Goal: Obtain resource: Obtain resource

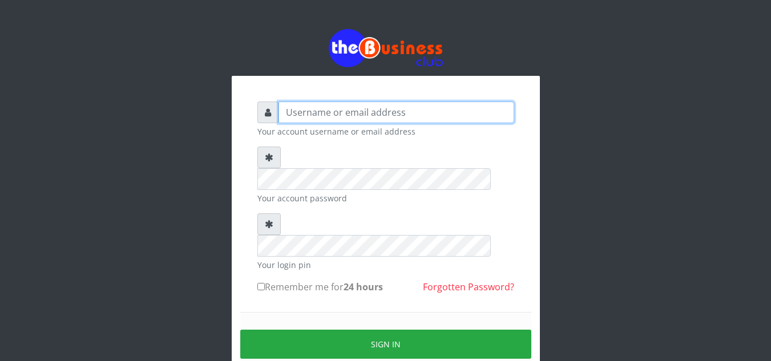
type input "elemuwaobiageli@gmail.com"
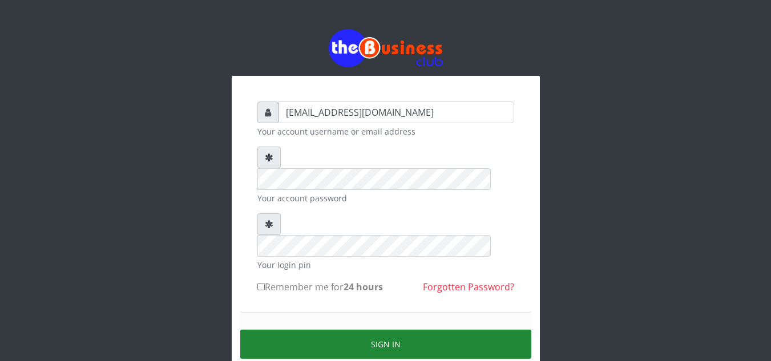
click at [377, 330] on button "Sign in" at bounding box center [385, 344] width 291 height 29
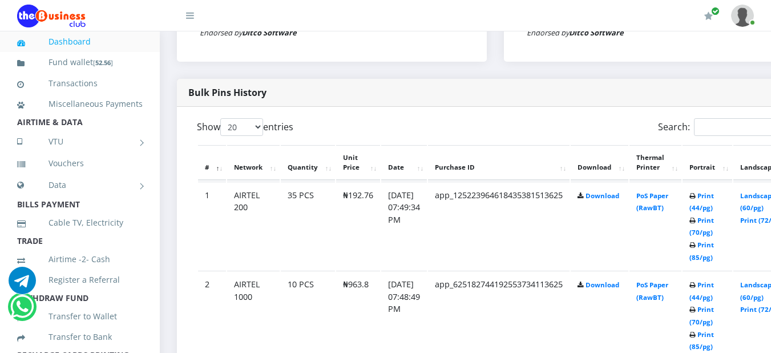
scroll to position [571, 0]
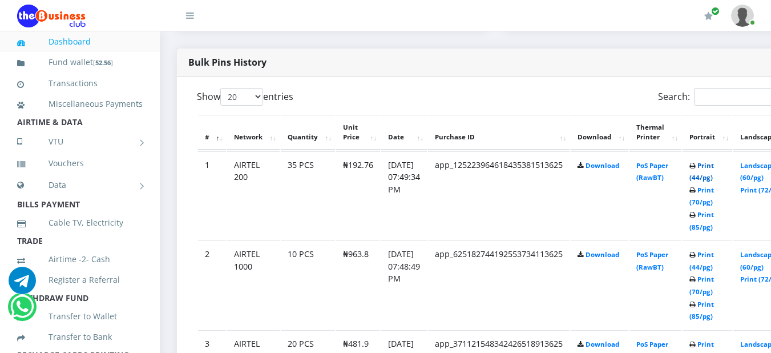
click at [714, 168] on link "Print (44/pg)" at bounding box center [701, 171] width 25 height 21
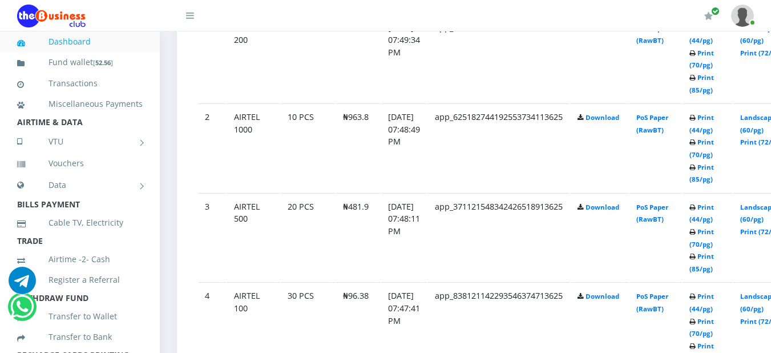
scroll to position [731, 0]
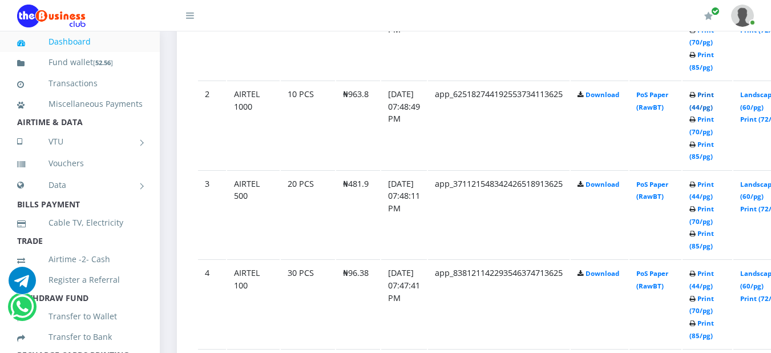
click at [714, 96] on link "Print (44/pg)" at bounding box center [701, 100] width 25 height 21
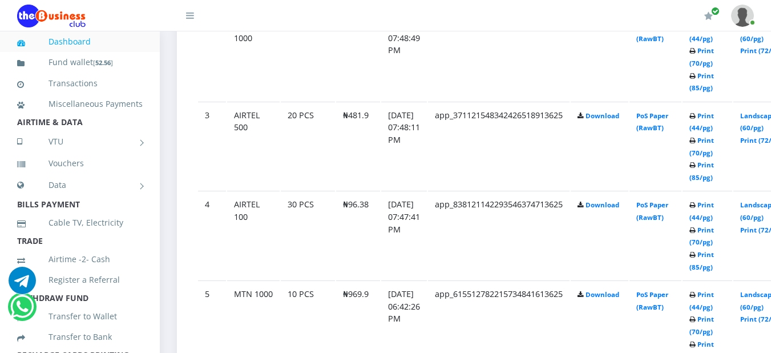
scroll to position [822, 0]
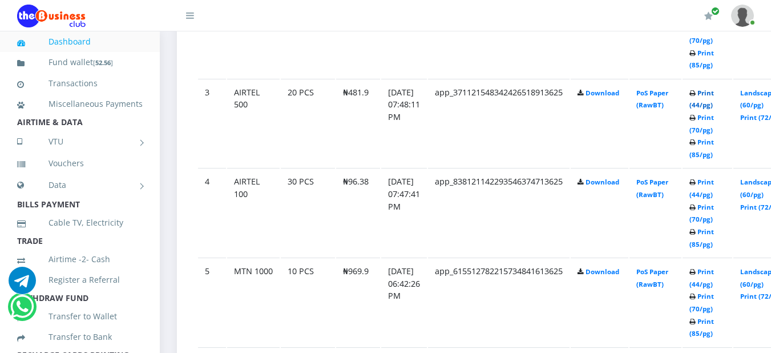
click at [714, 97] on link "Print (44/pg)" at bounding box center [701, 98] width 25 height 21
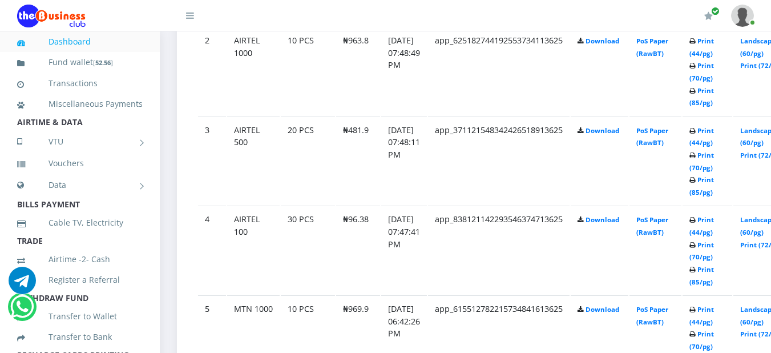
scroll to position [822, 0]
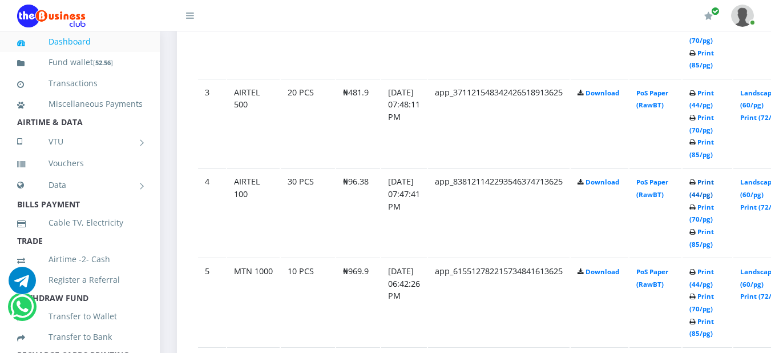
click at [714, 188] on link "Print (44/pg)" at bounding box center [701, 187] width 25 height 21
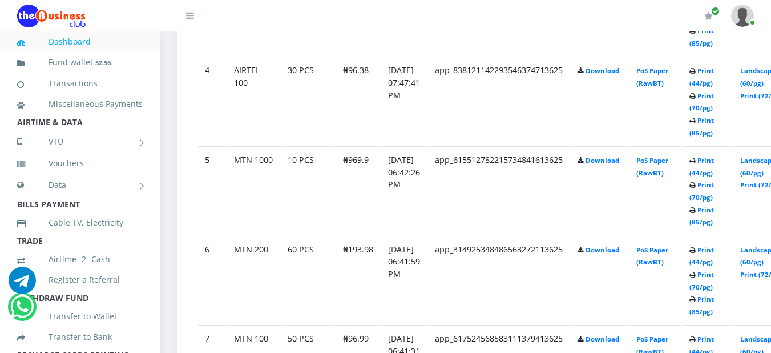
scroll to position [936, 0]
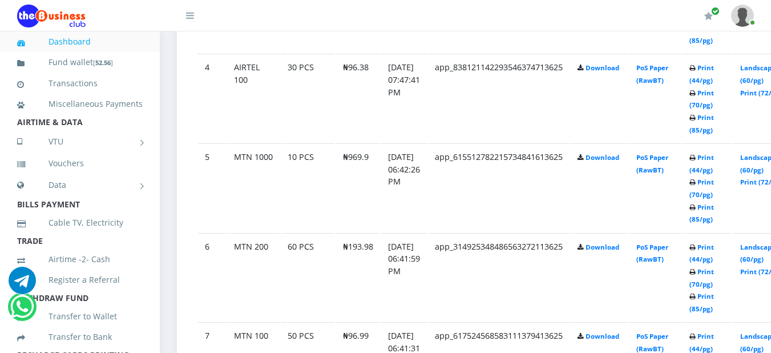
click at [696, 161] on icon at bounding box center [692, 158] width 6 height 7
click at [714, 162] on link "Print (44/pg)" at bounding box center [701, 163] width 25 height 21
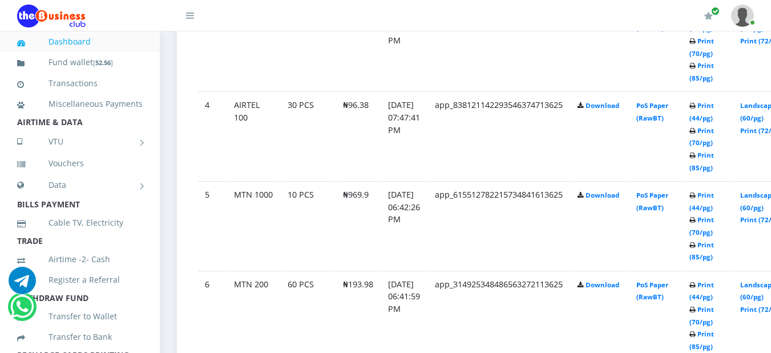
scroll to position [936, 0]
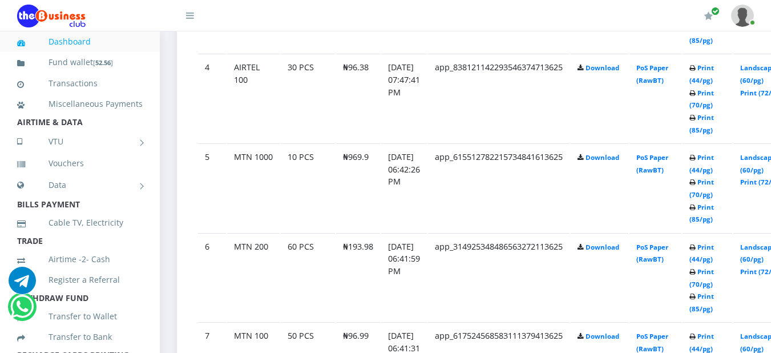
click at [696, 250] on icon at bounding box center [692, 247] width 6 height 7
click at [696, 249] on icon at bounding box center [692, 247] width 6 height 7
click at [714, 248] on link "Print (44/pg)" at bounding box center [701, 253] width 25 height 21
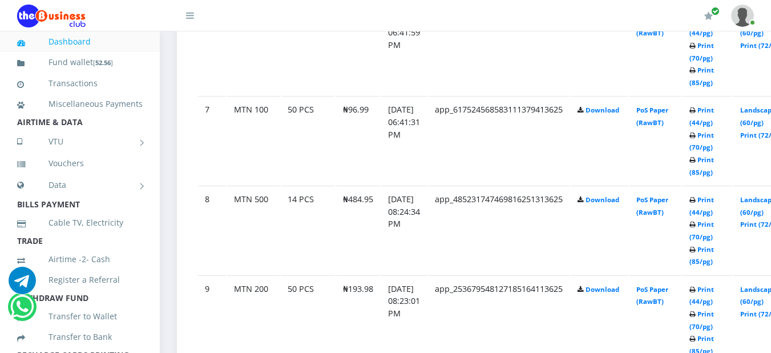
scroll to position [1164, 0]
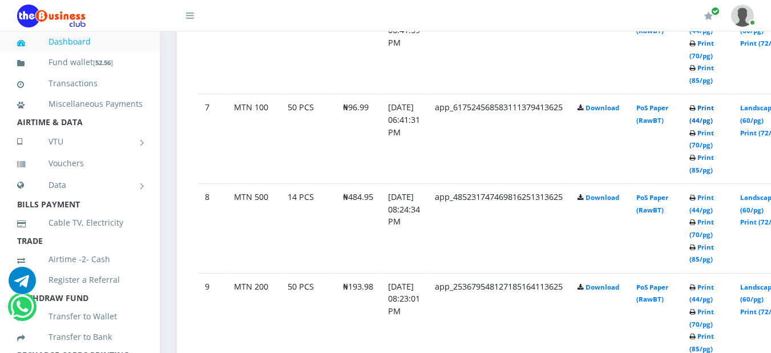
click at [714, 112] on link "Print (44/pg)" at bounding box center [701, 113] width 25 height 21
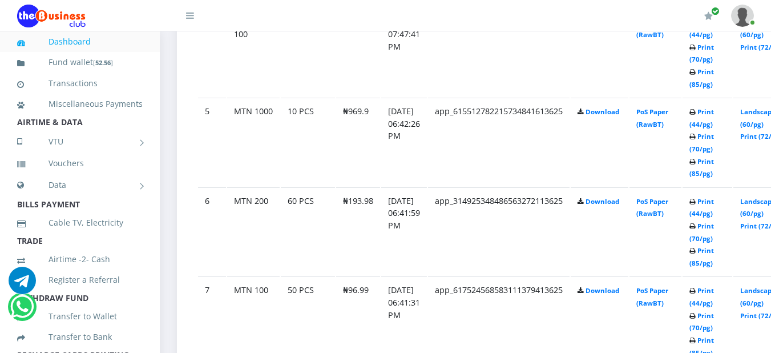
scroll to position [1004, 0]
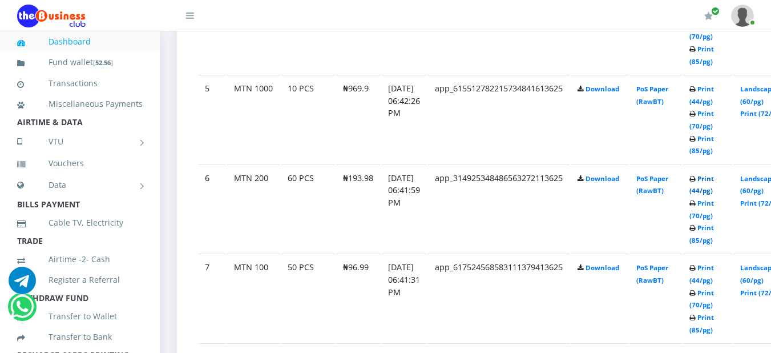
click at [714, 178] on link "Print (44/pg)" at bounding box center [701, 184] width 25 height 21
click at [714, 181] on link "Print (44/pg)" at bounding box center [701, 184] width 25 height 21
